Goal: Information Seeking & Learning: Learn about a topic

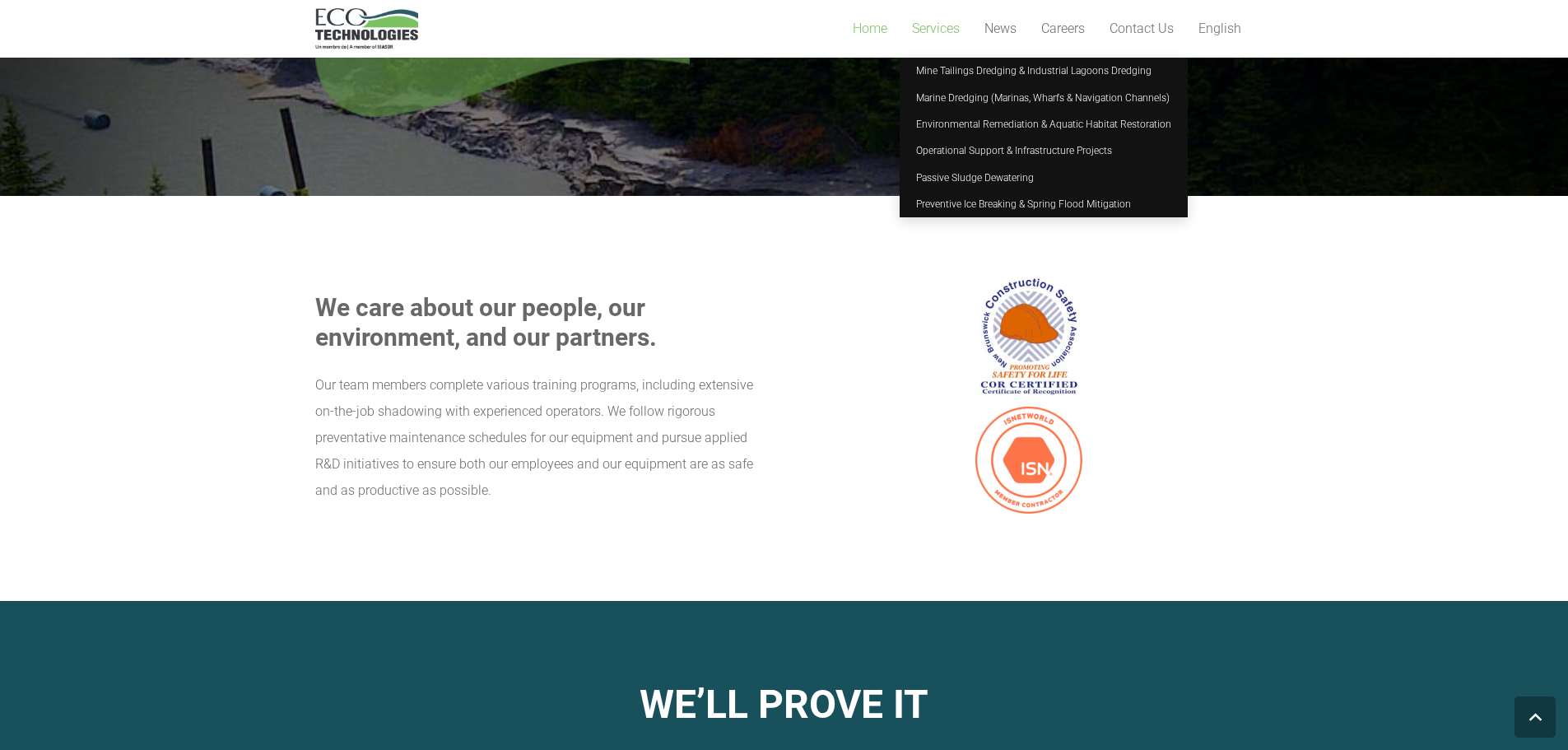
scroll to position [1646, 0]
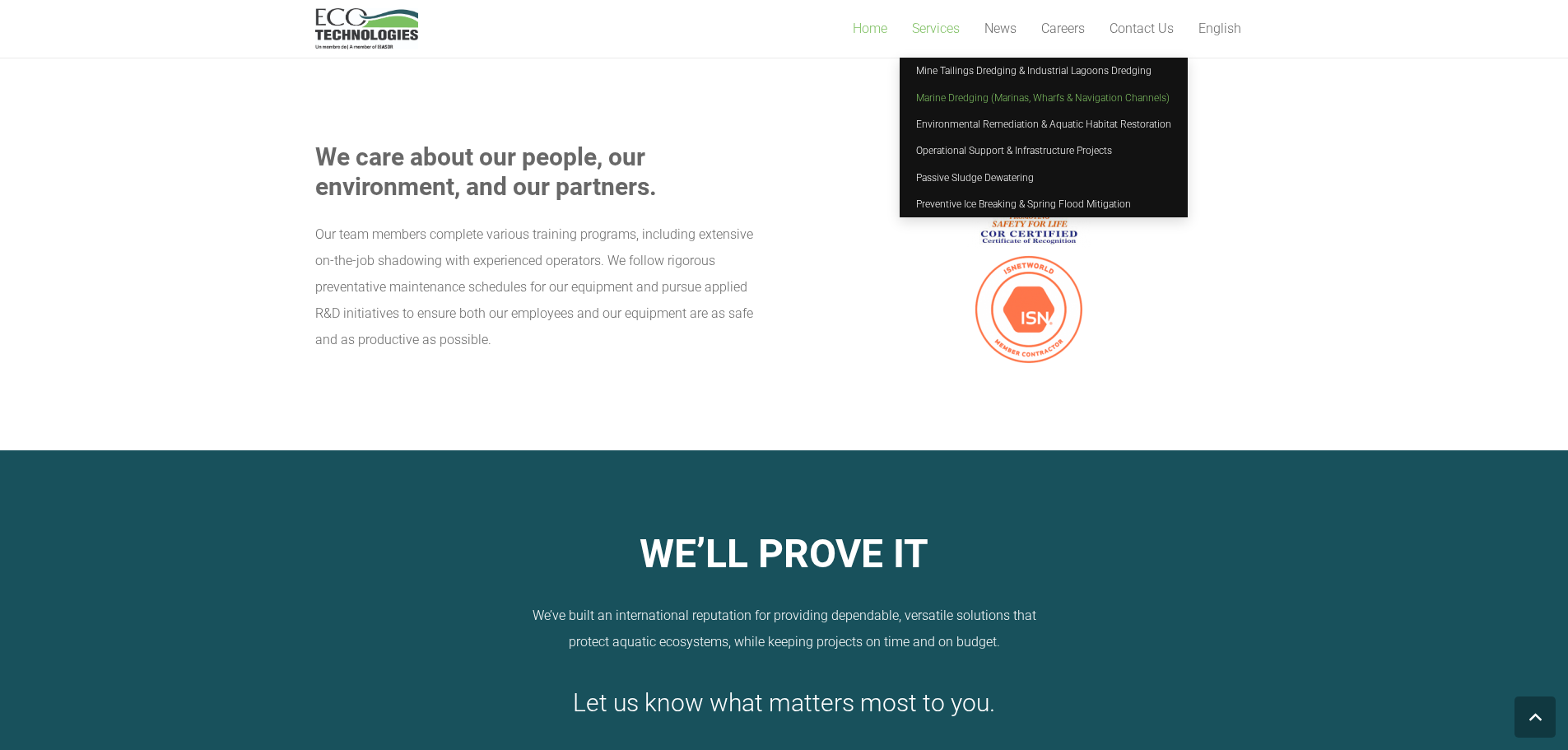
click at [942, 97] on span "Marine Dredging (Marinas, Wharfs & Navigation Channels)" at bounding box center [1042, 97] width 254 height 11
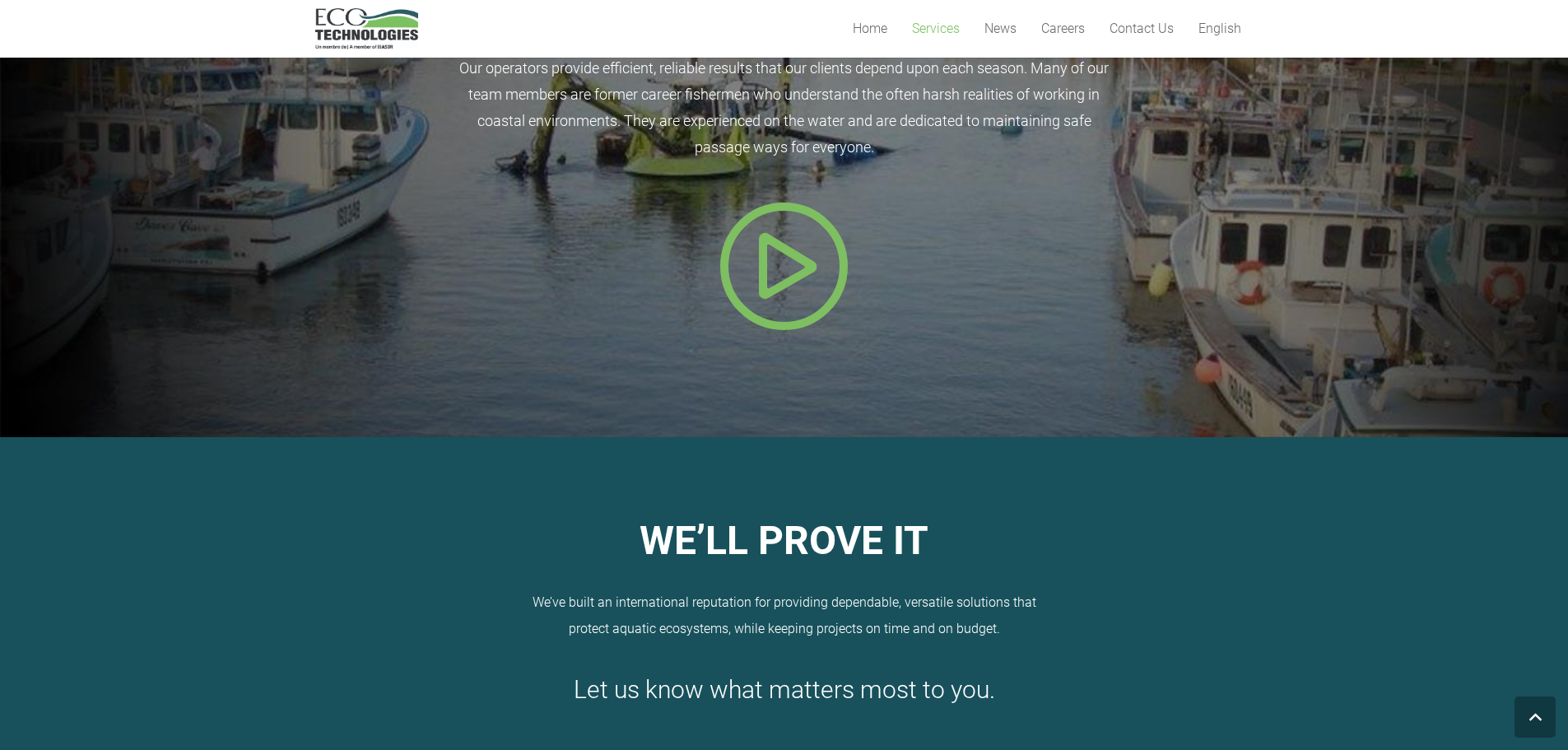
scroll to position [614, 0]
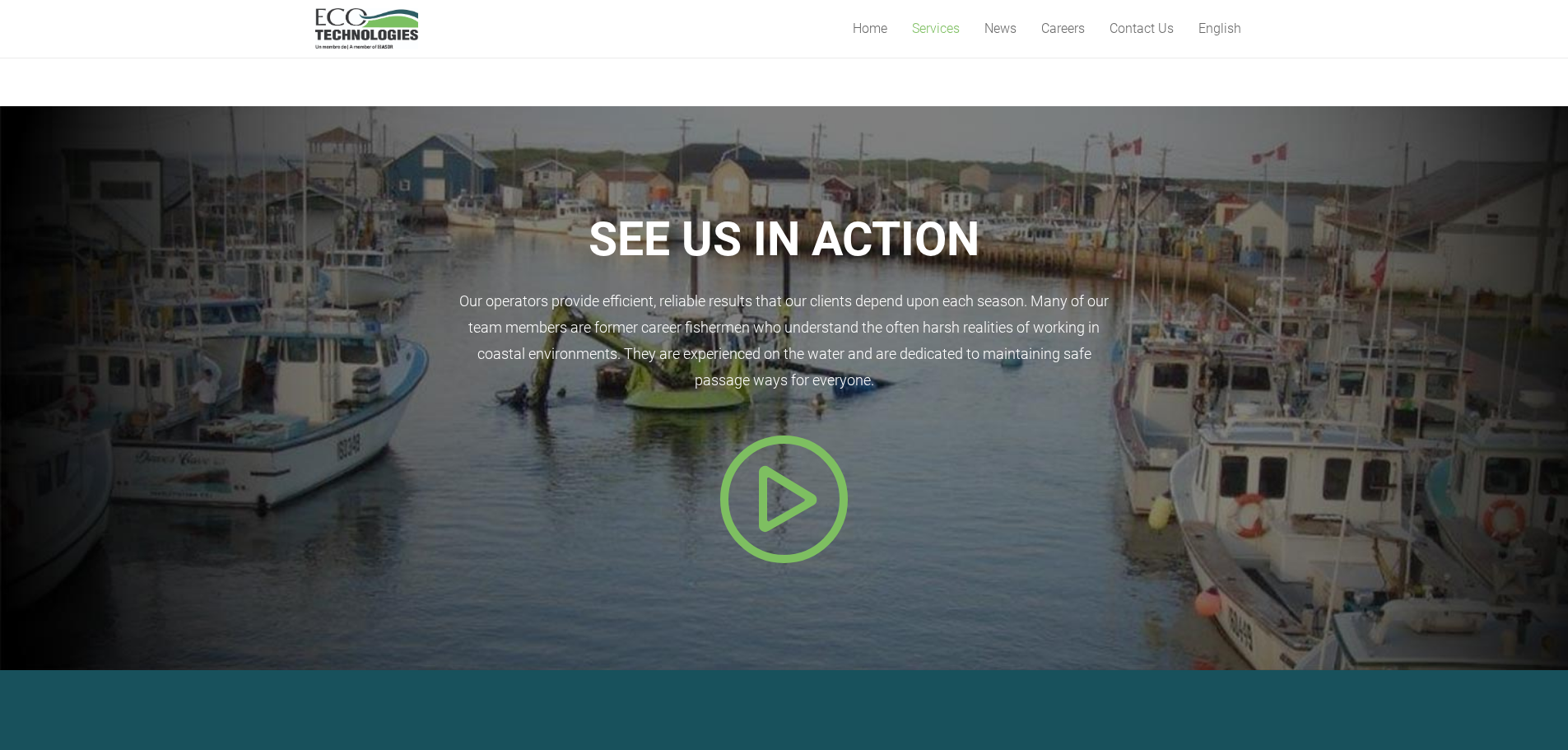
click at [790, 476] on icon "Popup" at bounding box center [784, 498] width 132 height 132
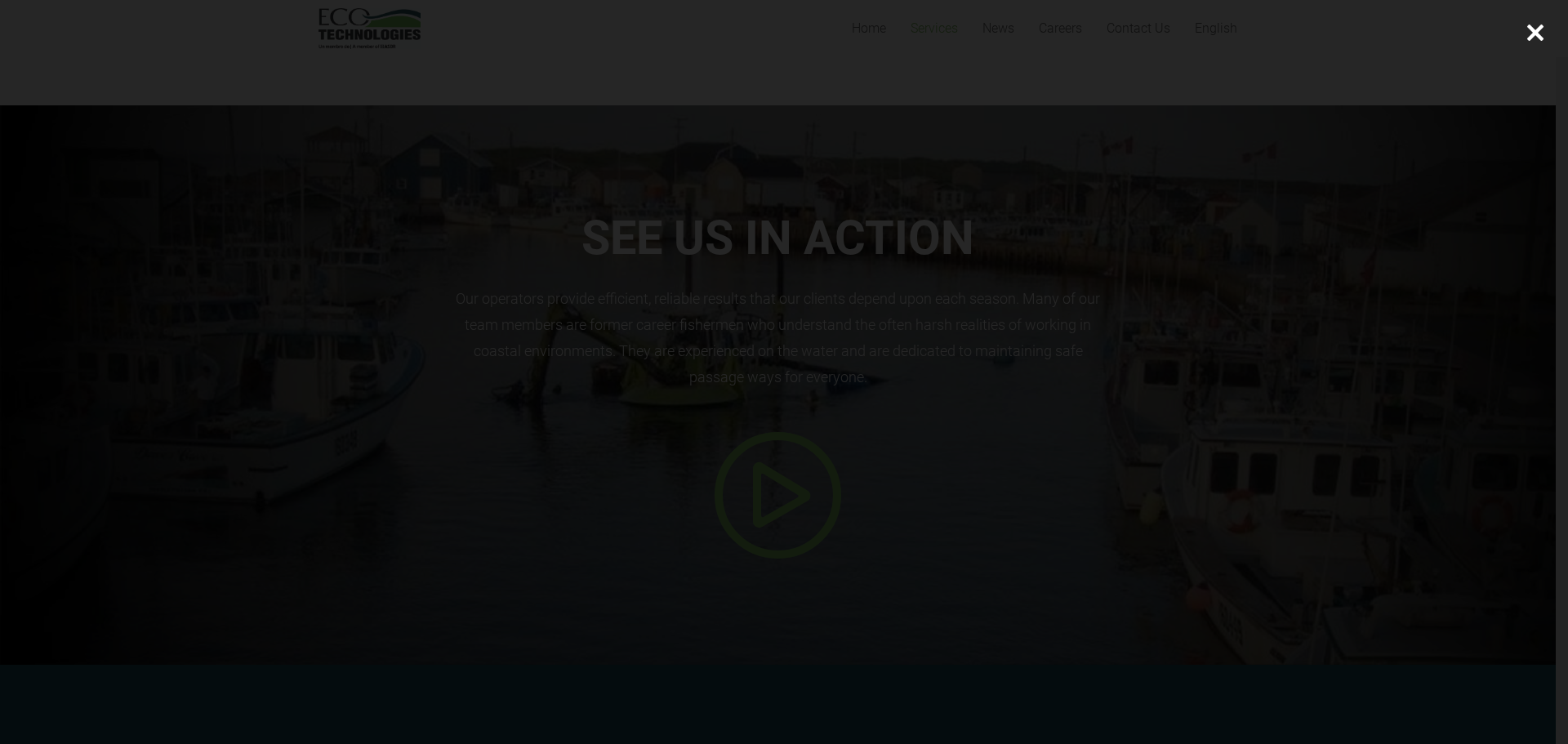
click at [1291, 156] on div at bounding box center [784, 372] width 1568 height 744
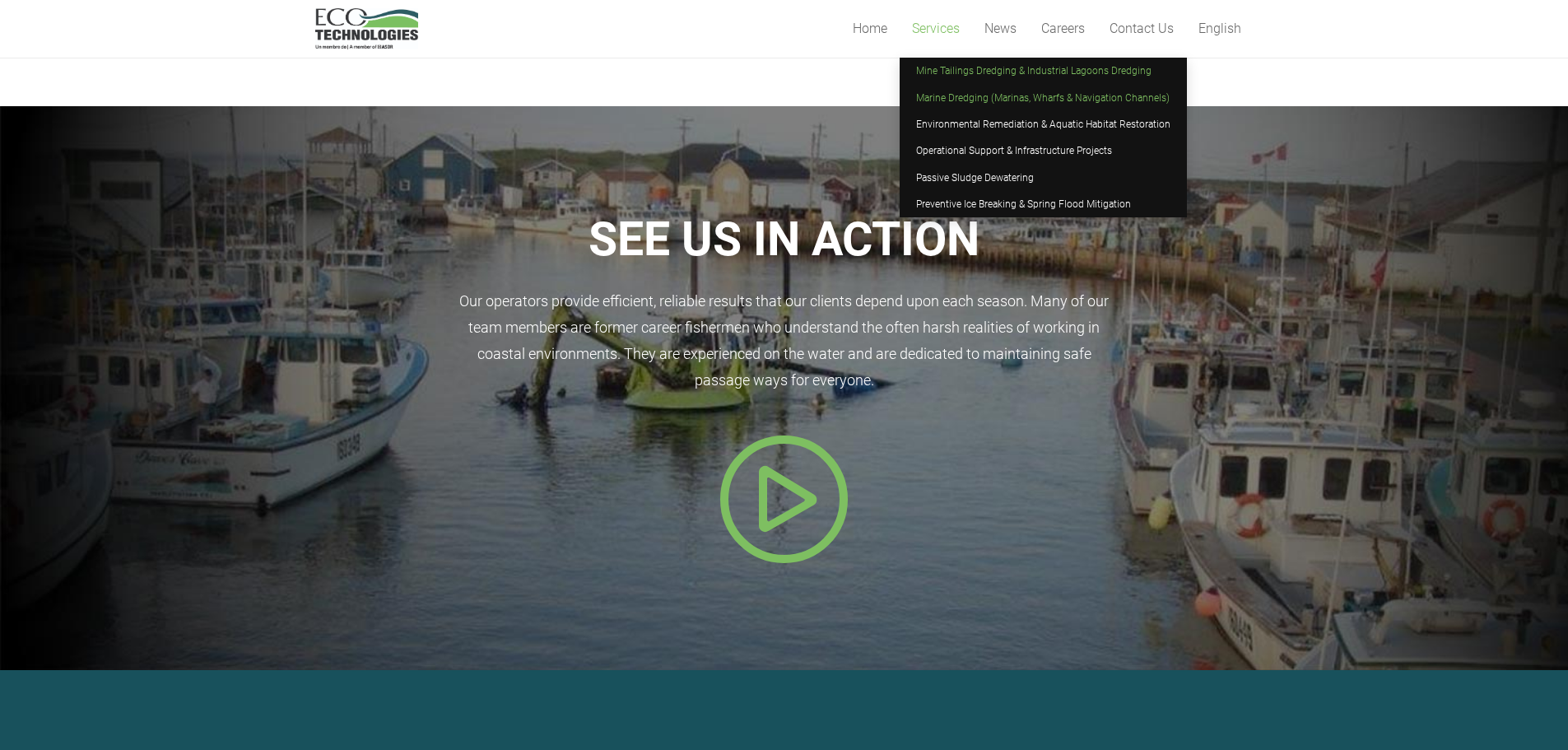
click at [941, 66] on span "Mine Tailings Dredging & Industrial Lagoons Dredging" at bounding box center [1034, 71] width 236 height 11
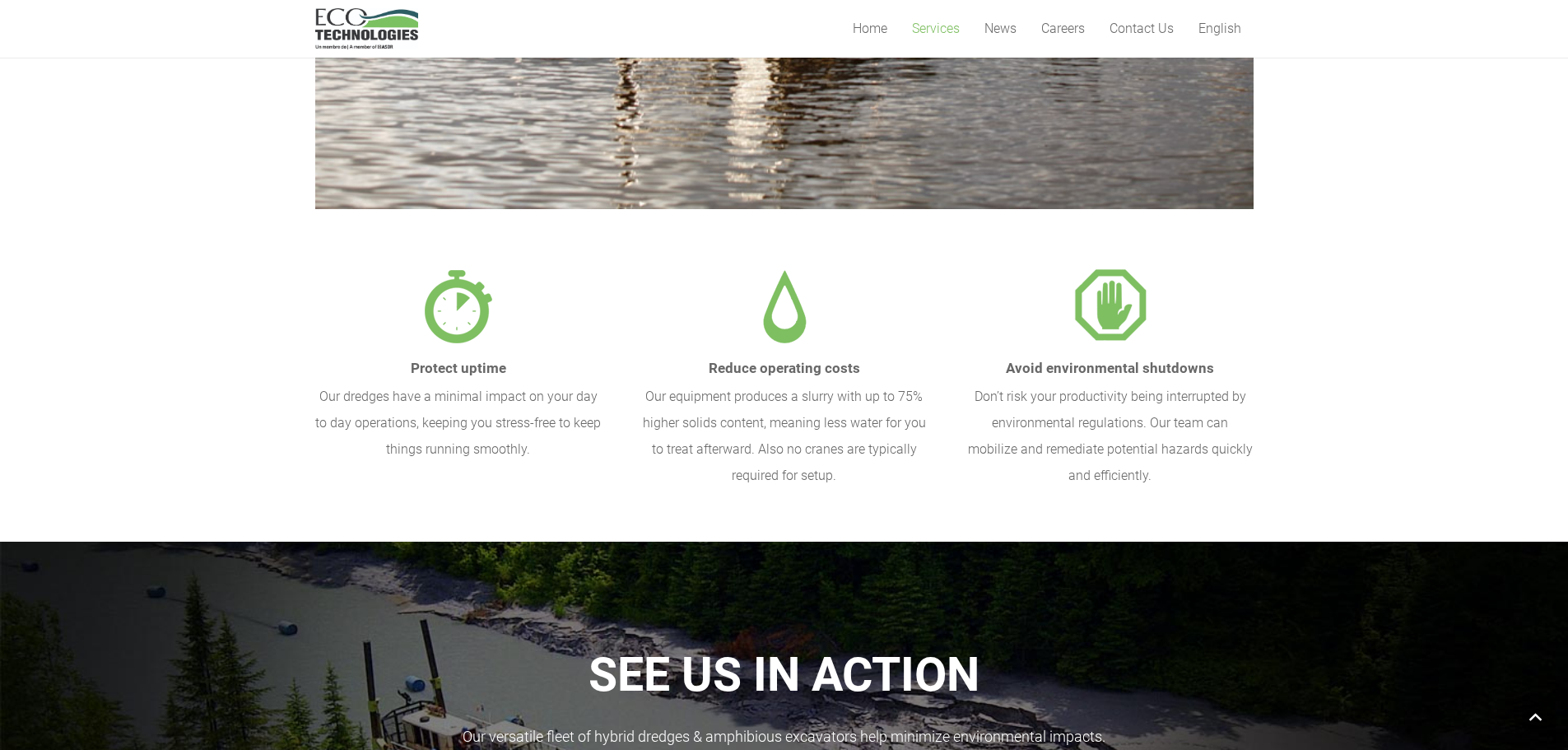
scroll to position [906, 0]
